Goal: Information Seeking & Learning: Learn about a topic

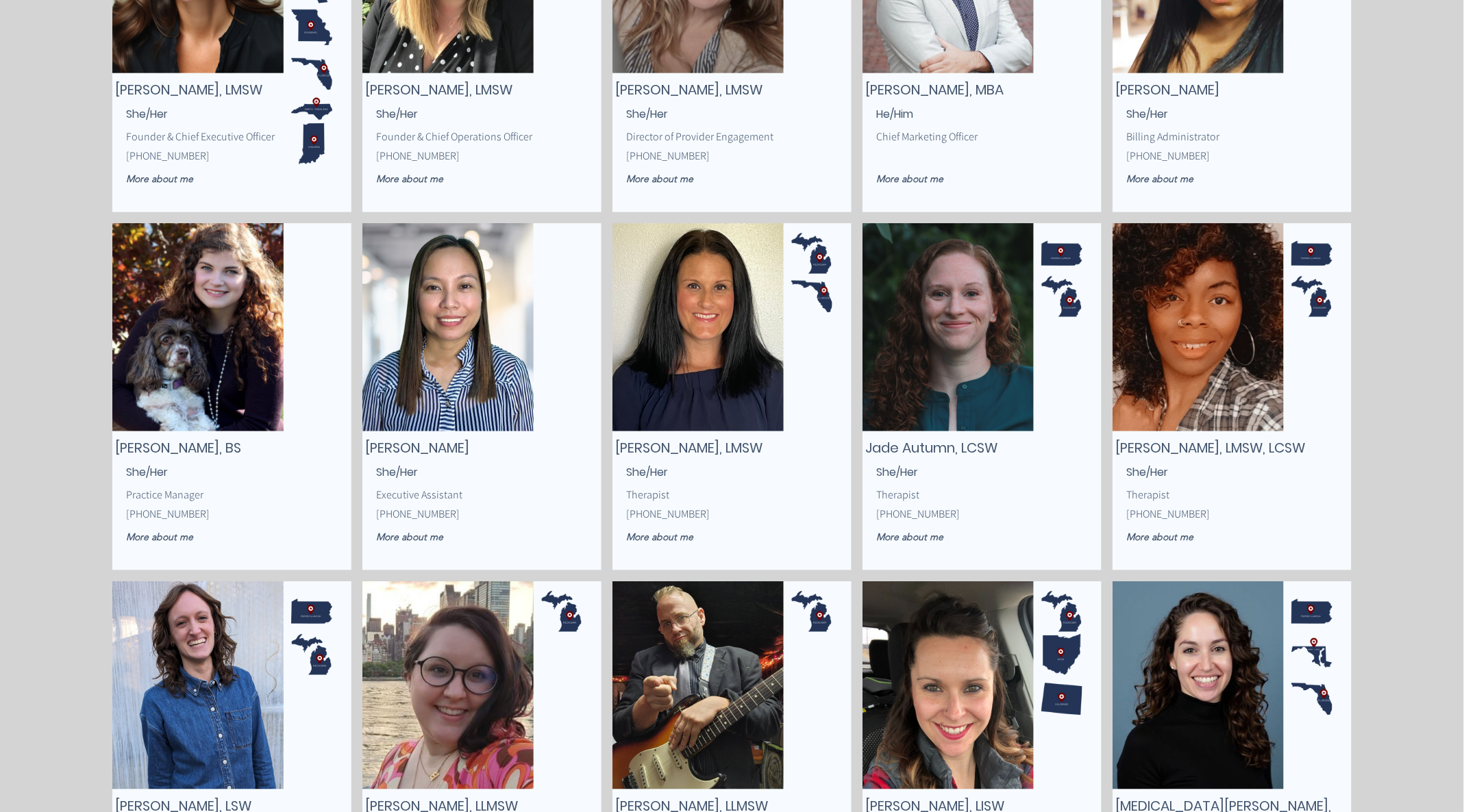
scroll to position [411, 0]
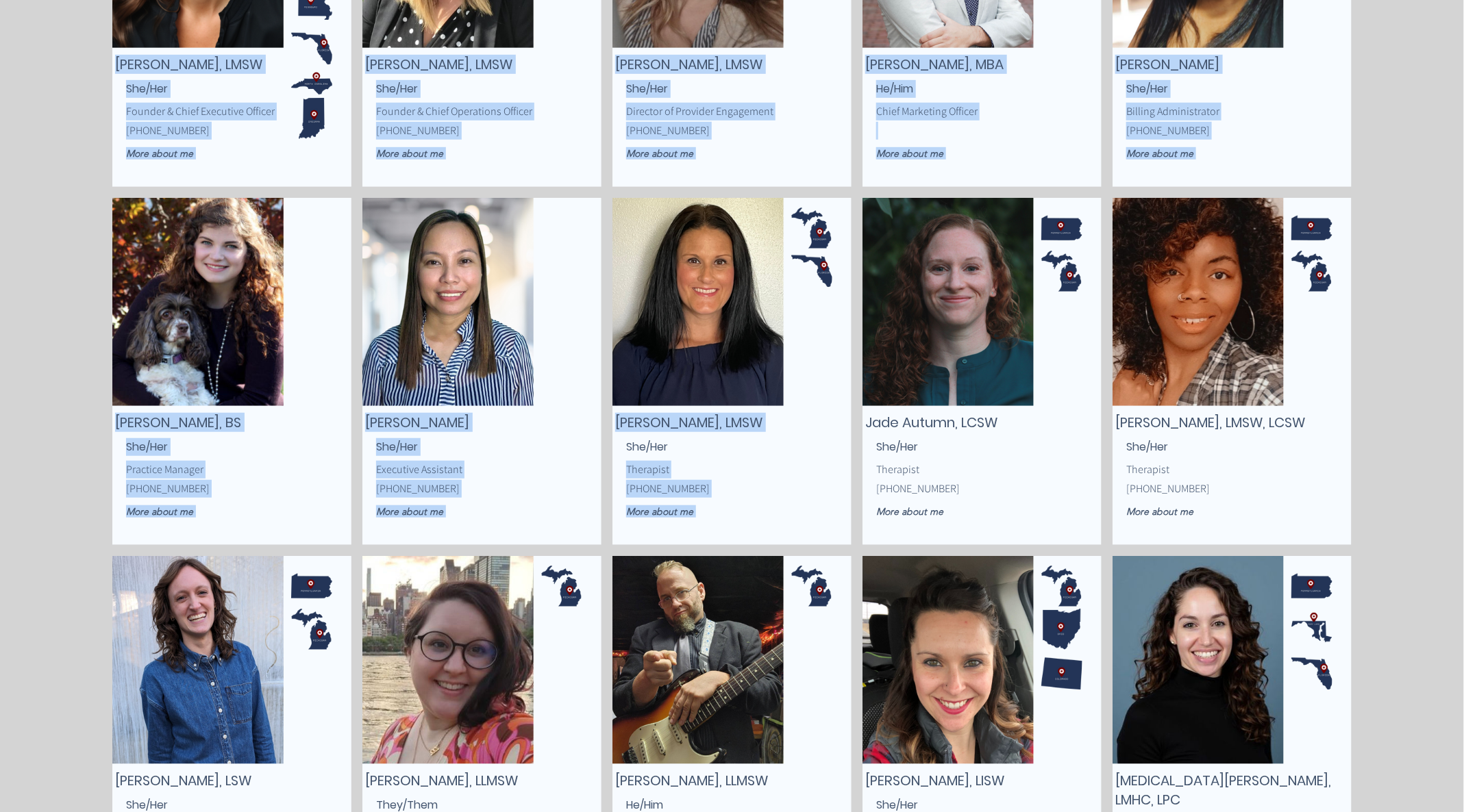
drag, startPoint x: 797, startPoint y: 524, endPoint x: 799, endPoint y: 393, distance: 131.0
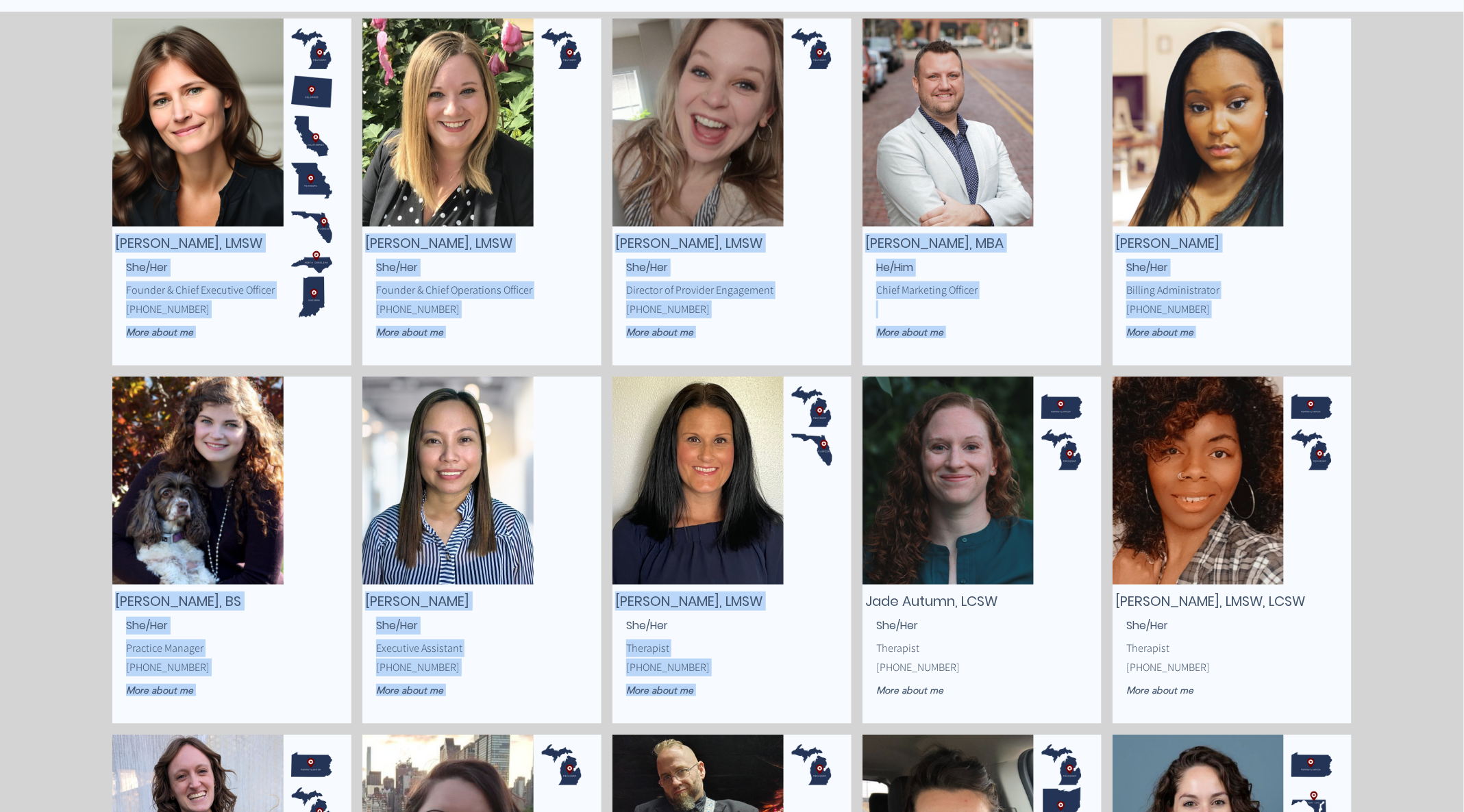
scroll to position [0, 0]
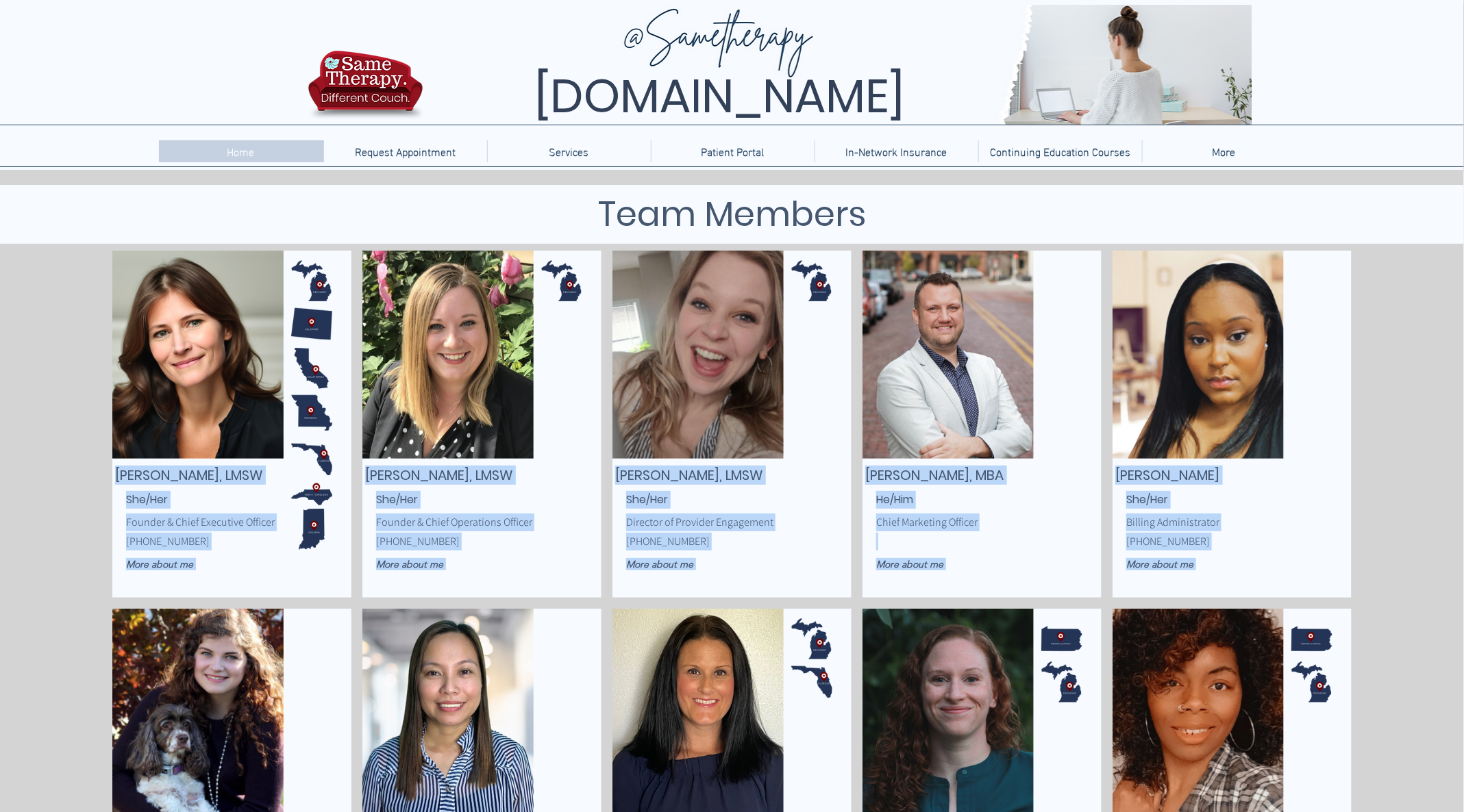
click at [237, 152] on p "Home" at bounding box center [241, 152] width 41 height 22
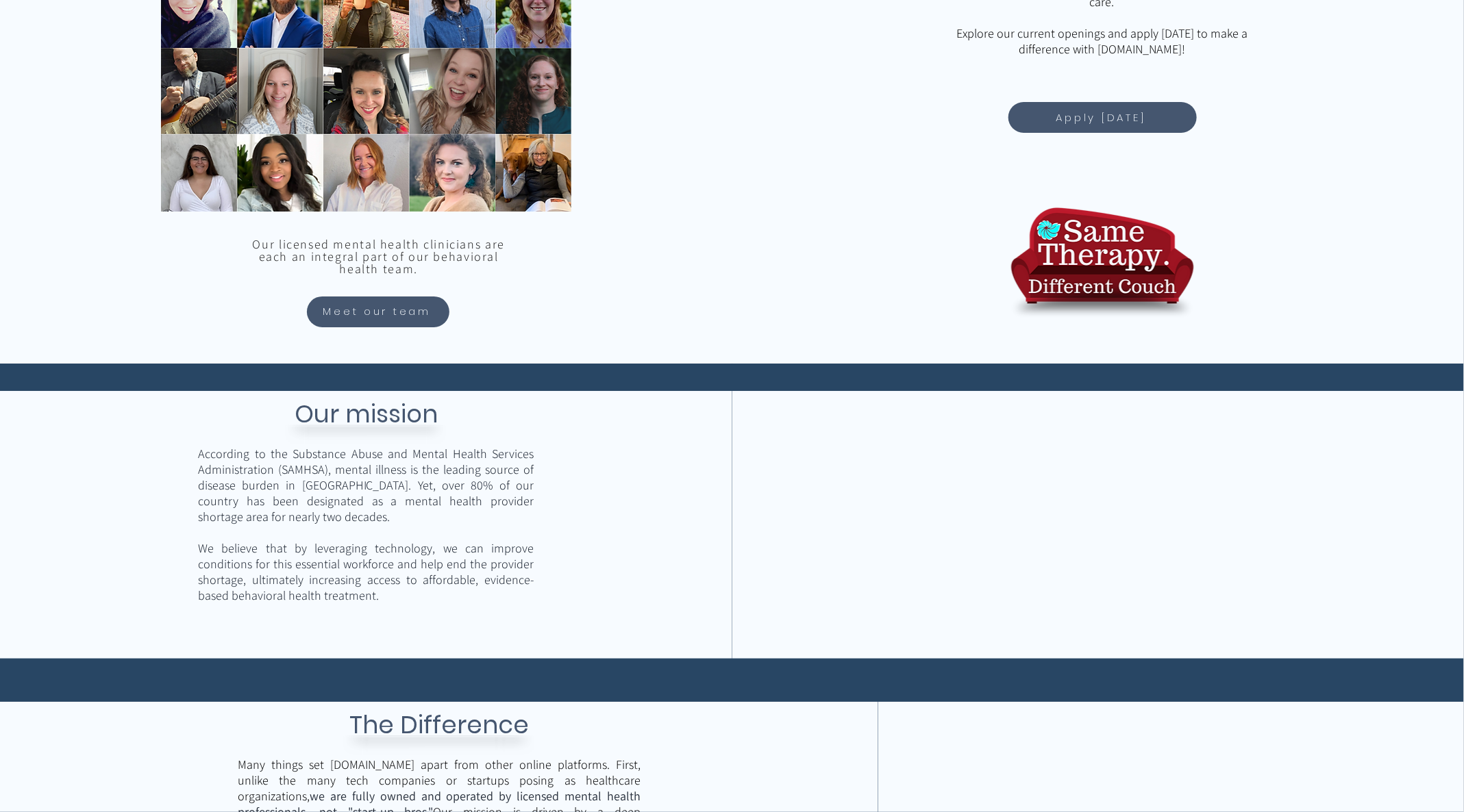
scroll to position [1200, 0]
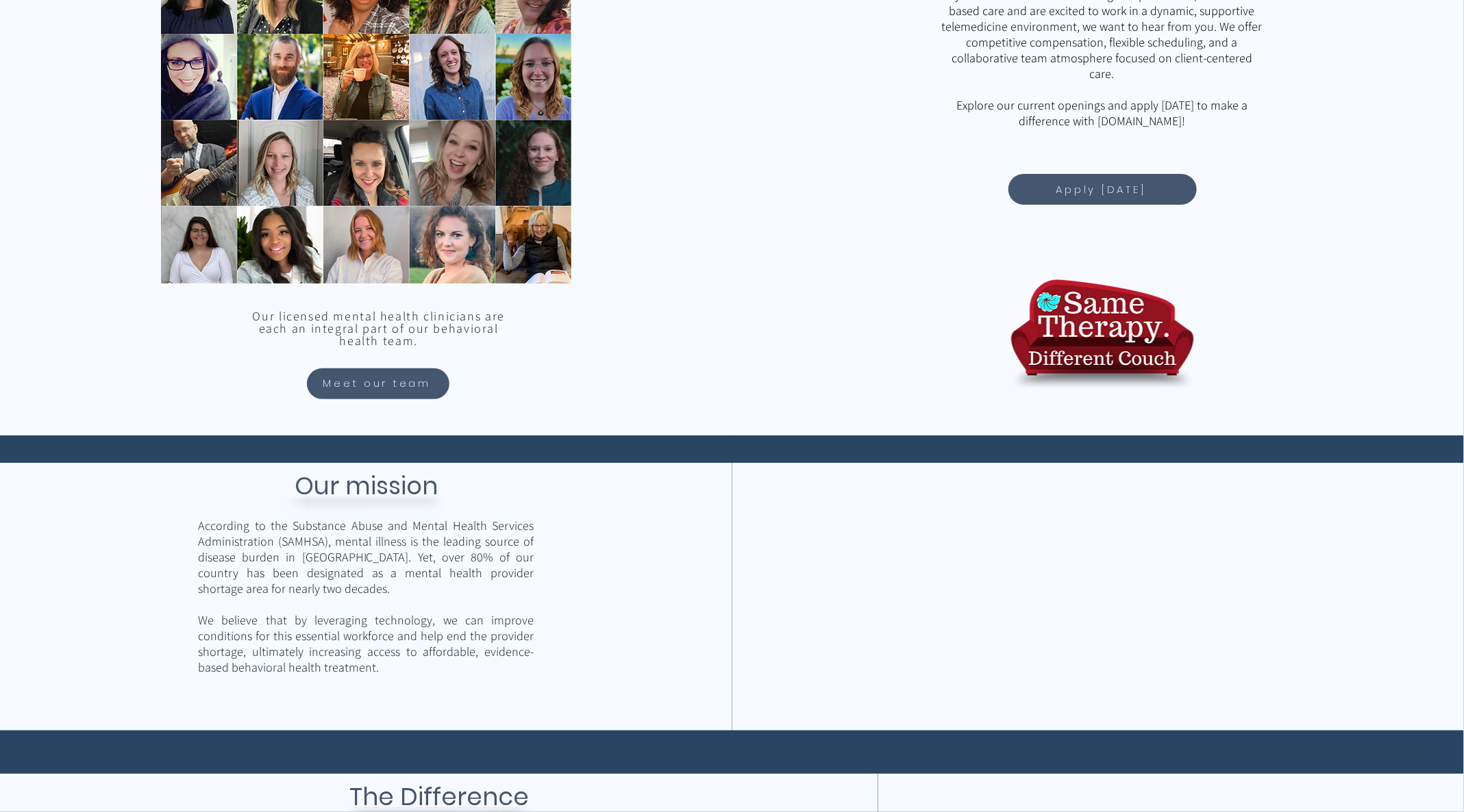
drag, startPoint x: 664, startPoint y: 591, endPoint x: 678, endPoint y: 542, distance: 51.0
click at [678, 542] on div "main content" at bounding box center [366, 597] width 732 height 268
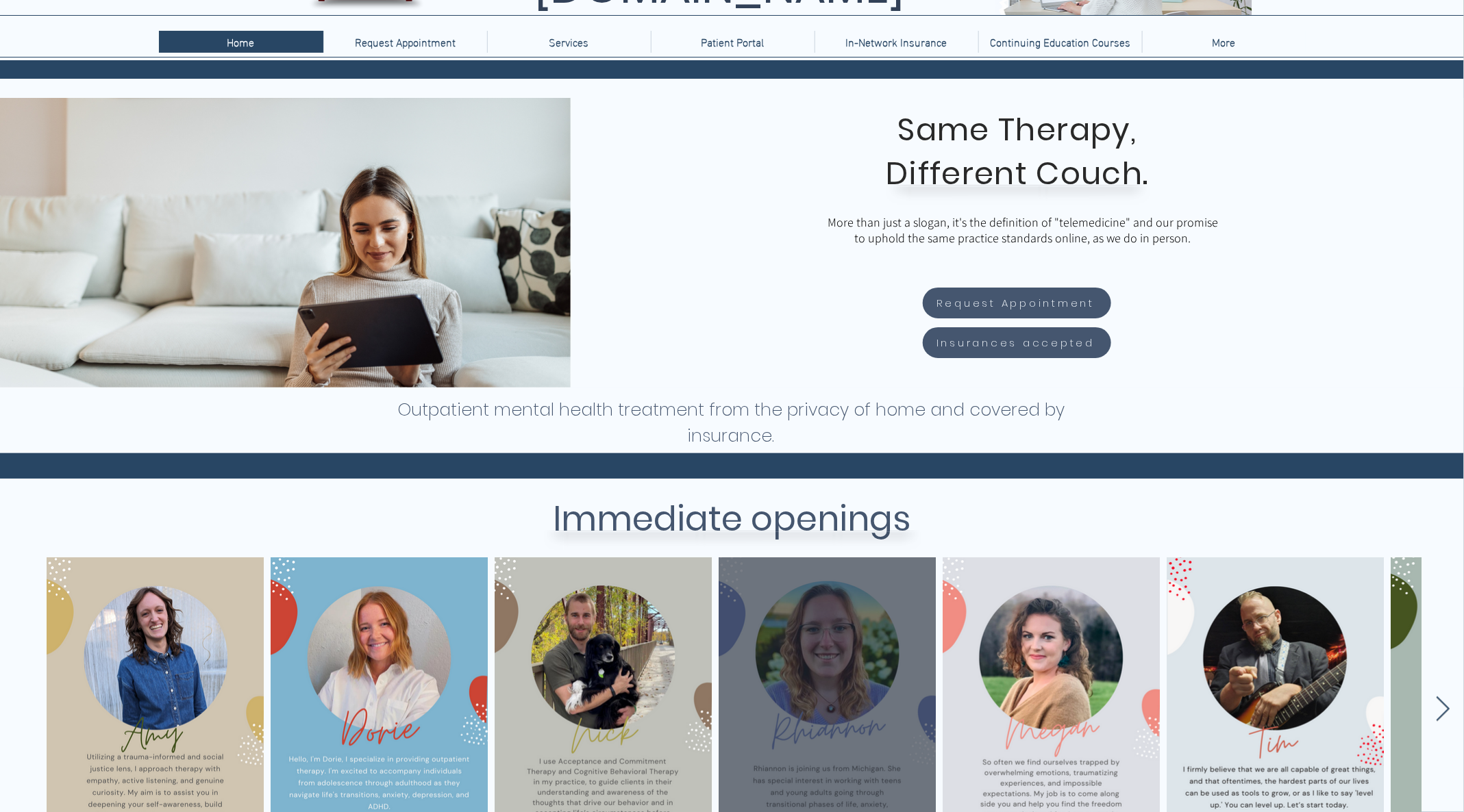
scroll to position [0, 0]
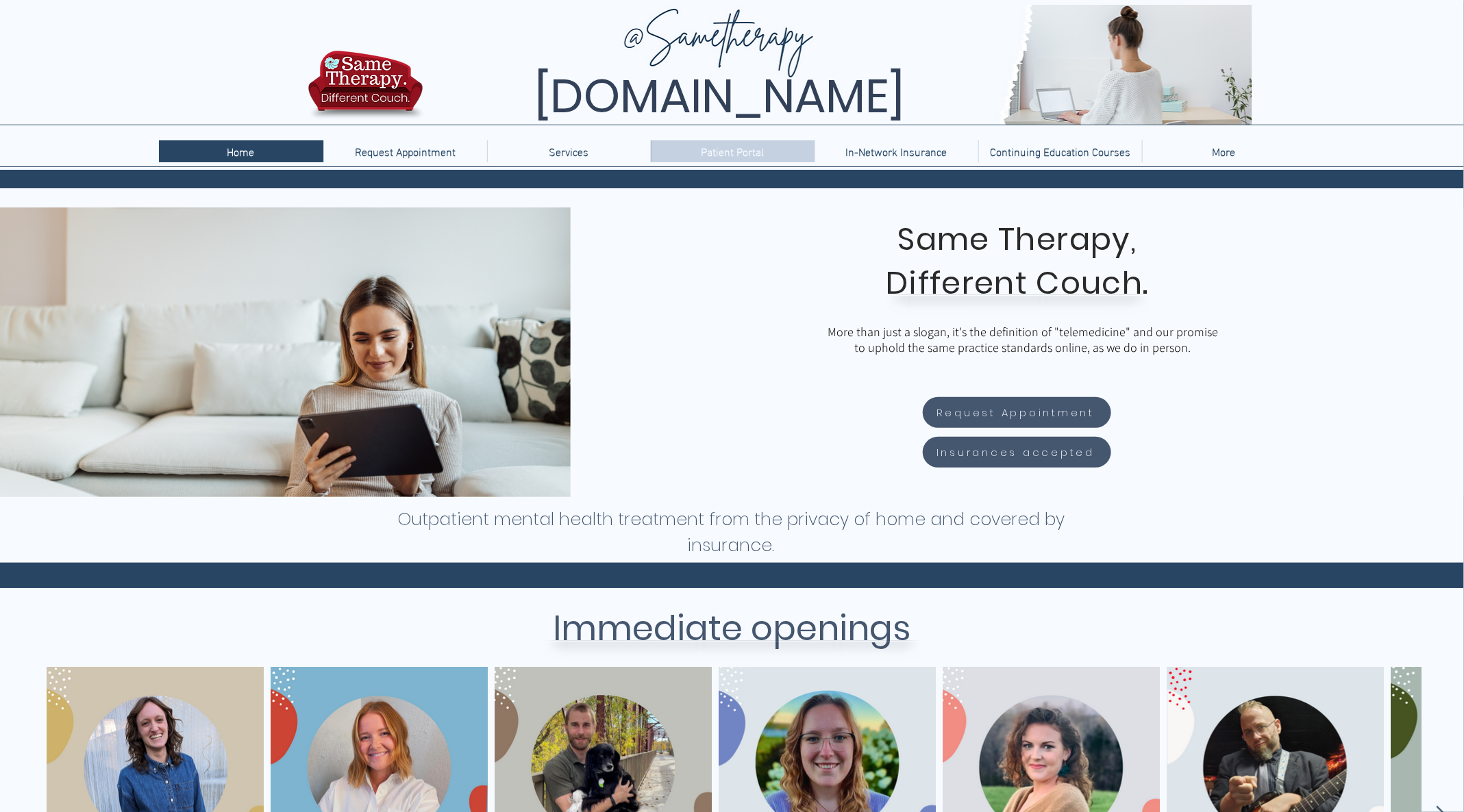
click at [731, 153] on p "Patient Portal" at bounding box center [733, 152] width 77 height 22
click at [1066, 146] on p "Continuing Education Courses" at bounding box center [1060, 152] width 154 height 22
click at [1043, 150] on p "Continuing Education Courses" at bounding box center [1060, 152] width 154 height 22
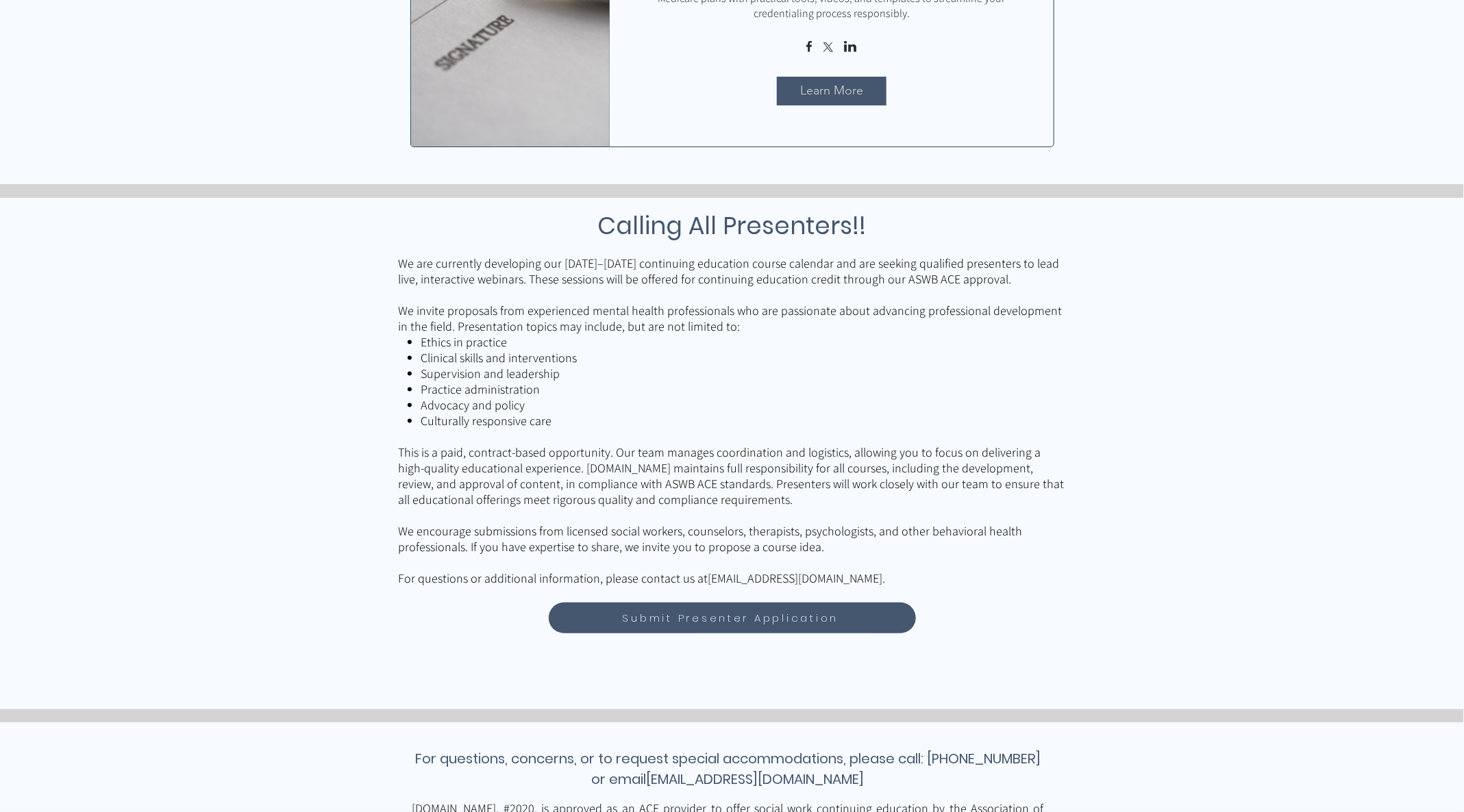
scroll to position [822, 0]
